Goal: Navigation & Orientation: Find specific page/section

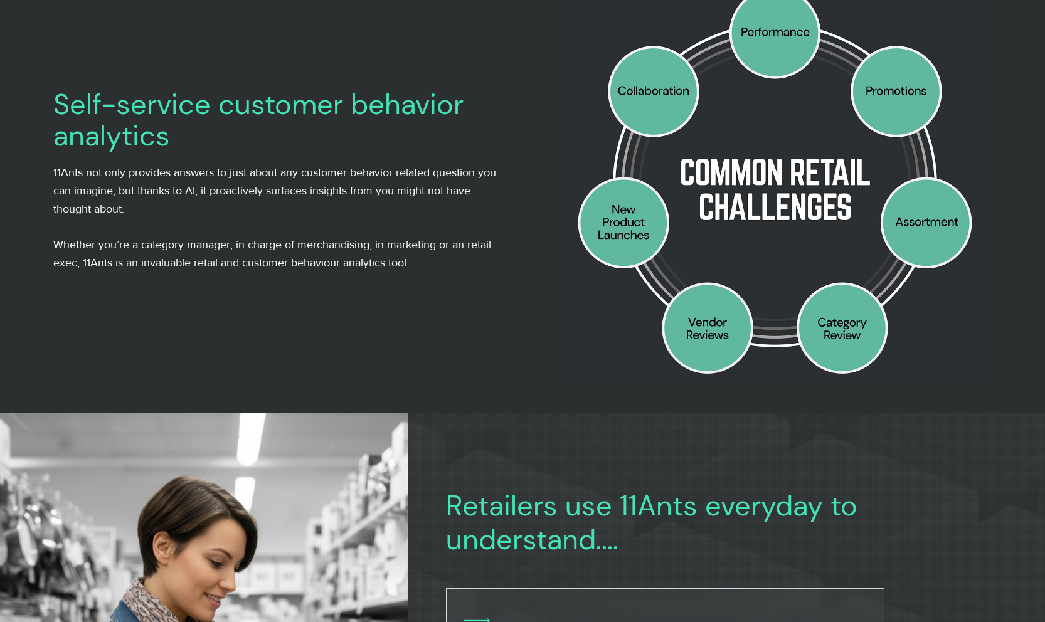
scroll to position [225, 0]
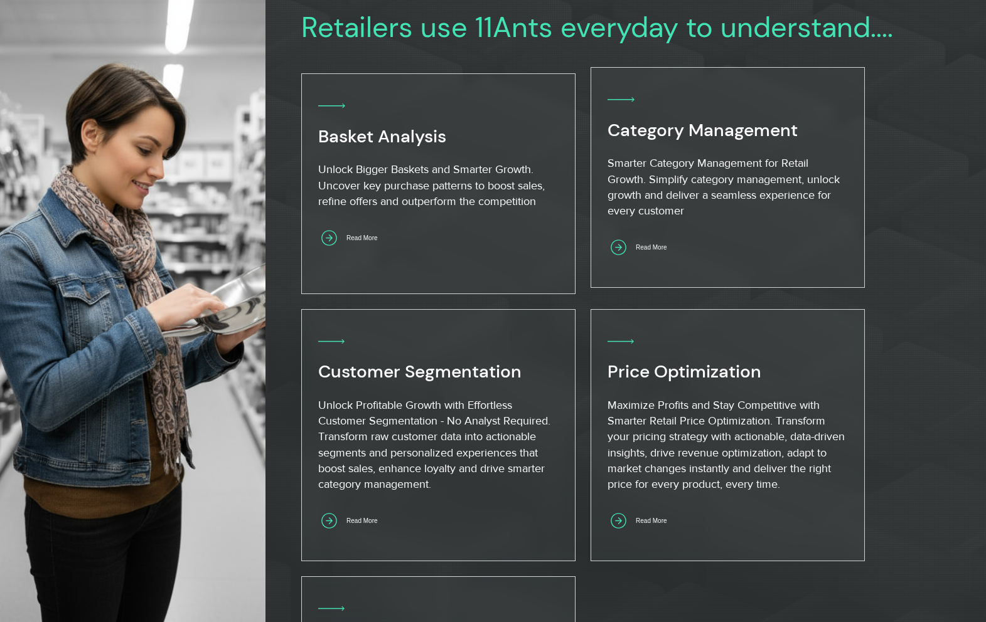
scroll to position [690, 0]
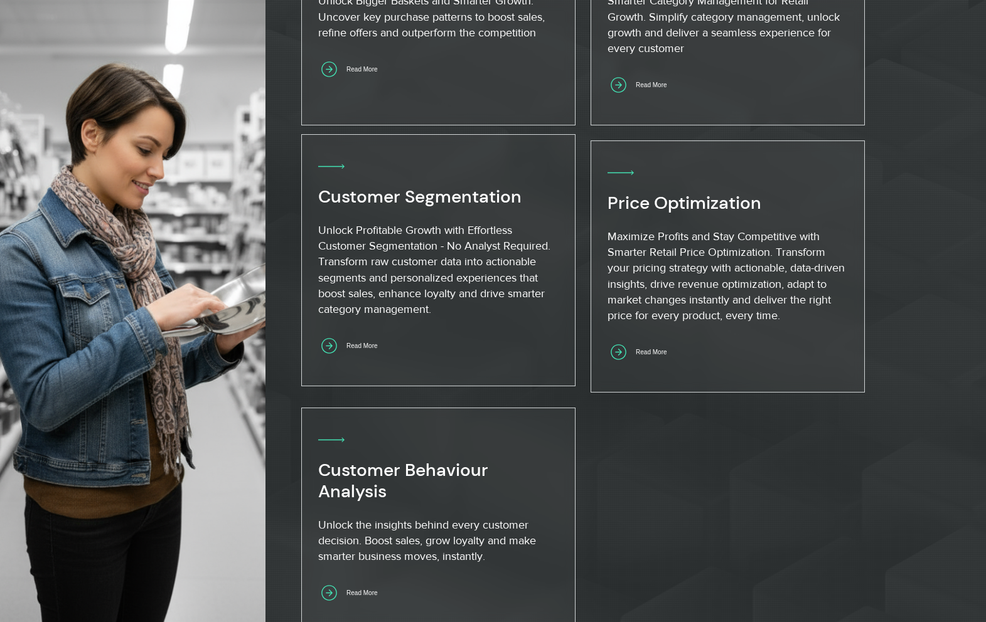
scroll to position [870, 0]
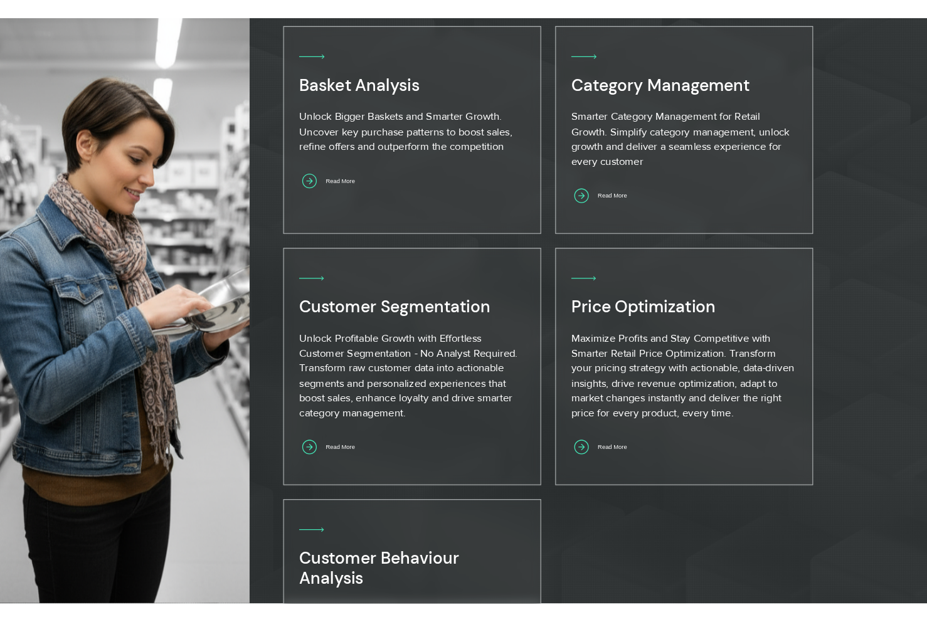
scroll to position [812, 0]
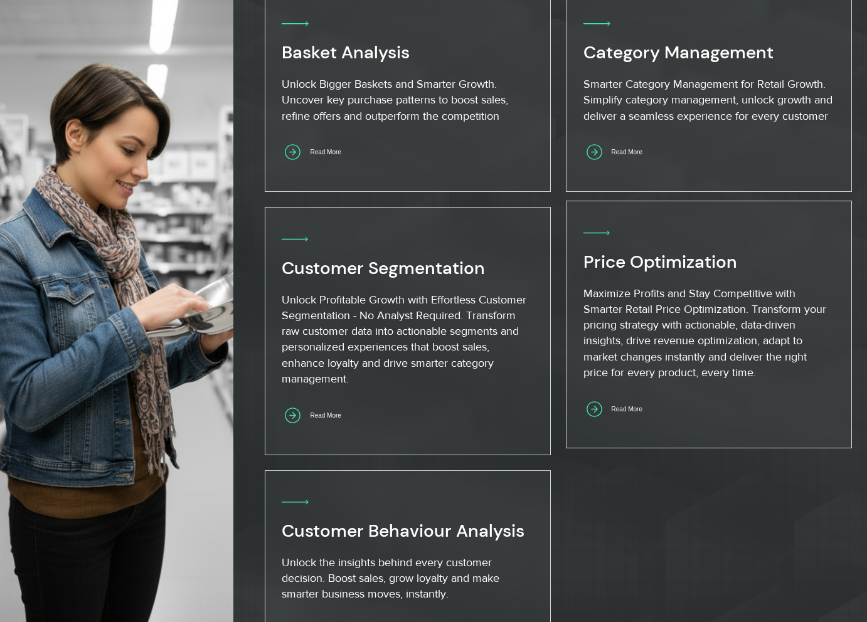
scroll to position [795, 0]
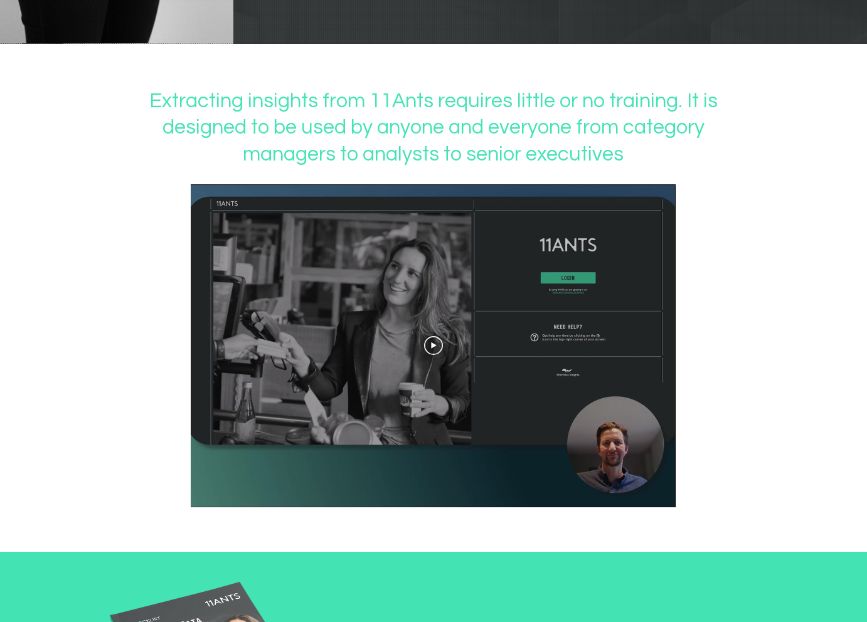
scroll to position [1520, 0]
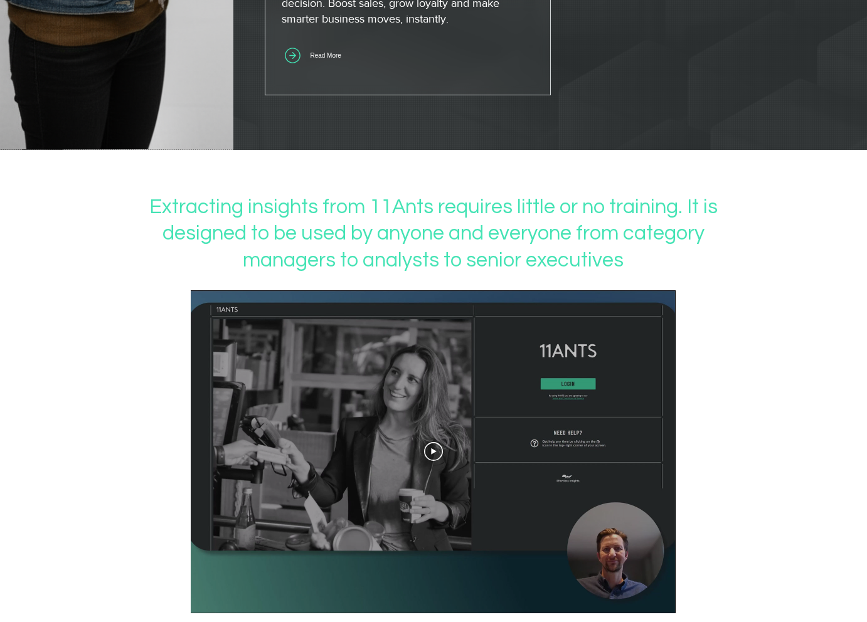
scroll to position [1283, 0]
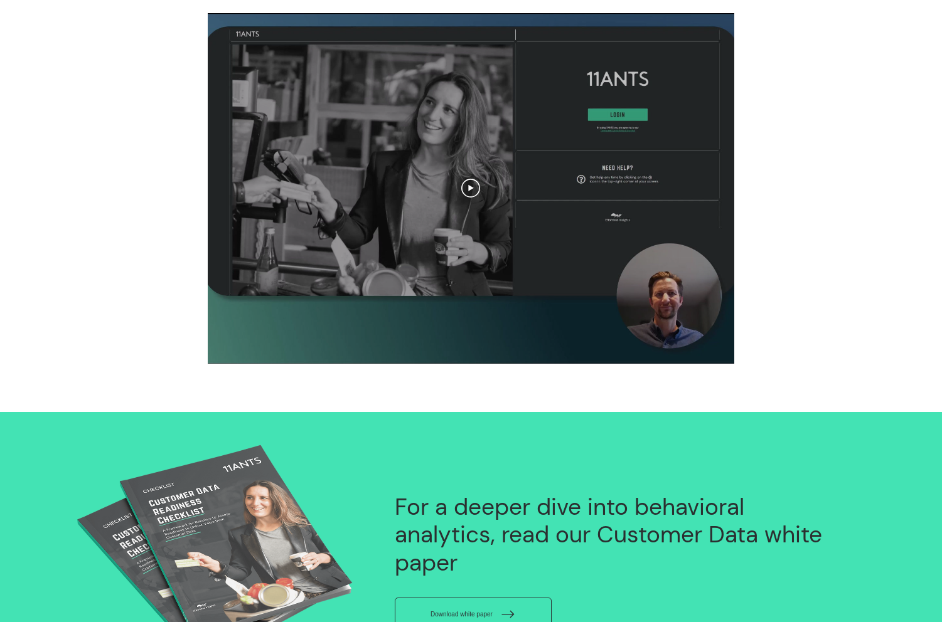
scroll to position [2126, 0]
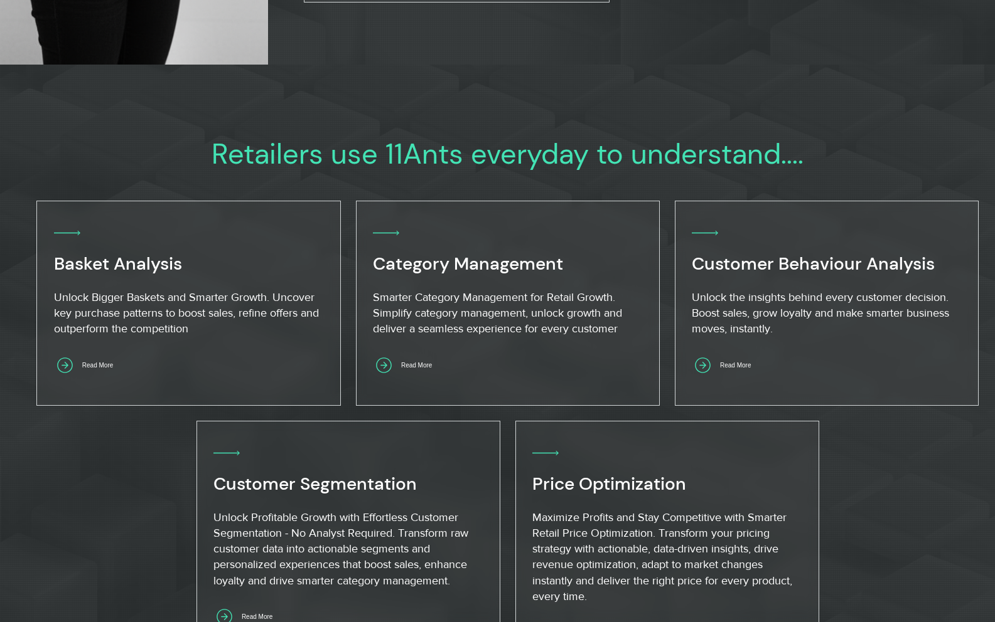
scroll to position [1485, 0]
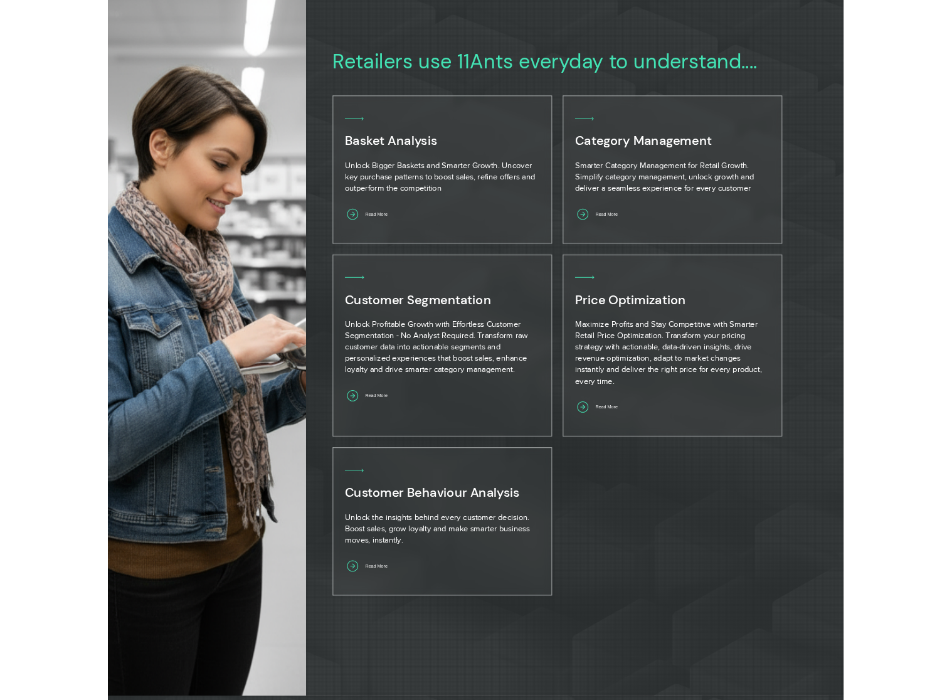
scroll to position [670, 0]
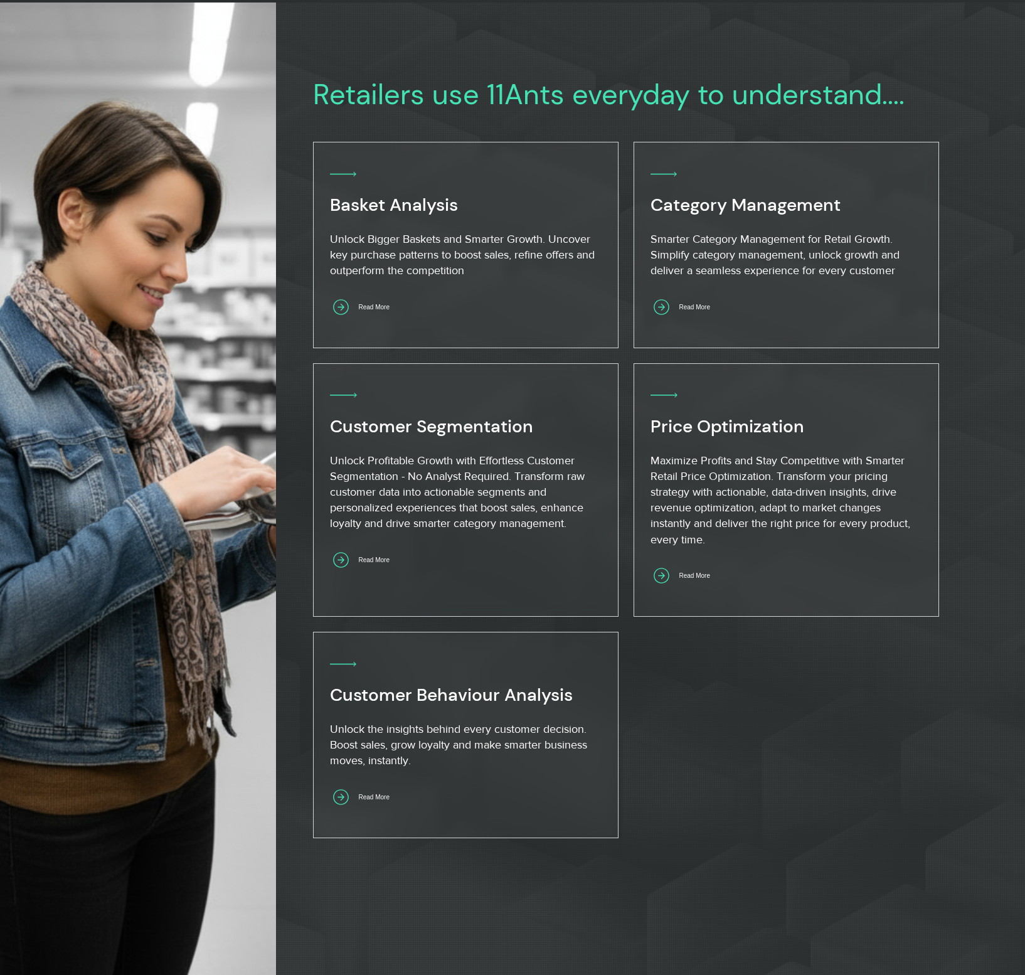
click at [994, 622] on div at bounding box center [650, 490] width 749 height 975
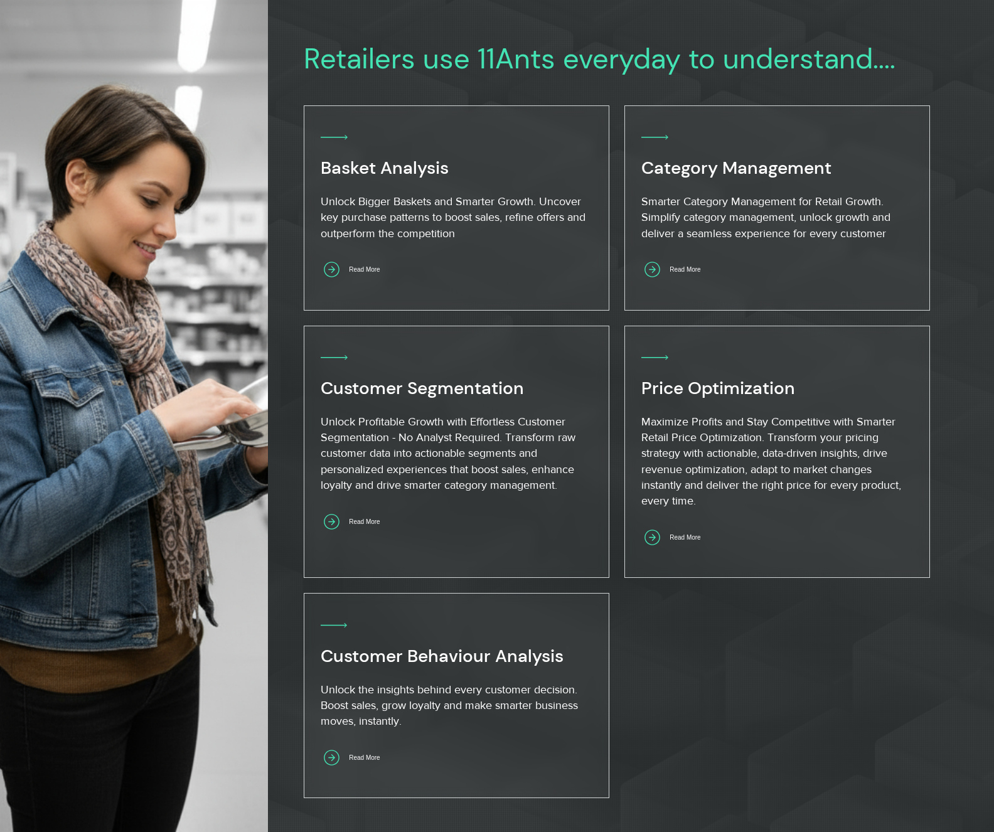
scroll to position [709, 0]
